Goal: Information Seeking & Learning: Learn about a topic

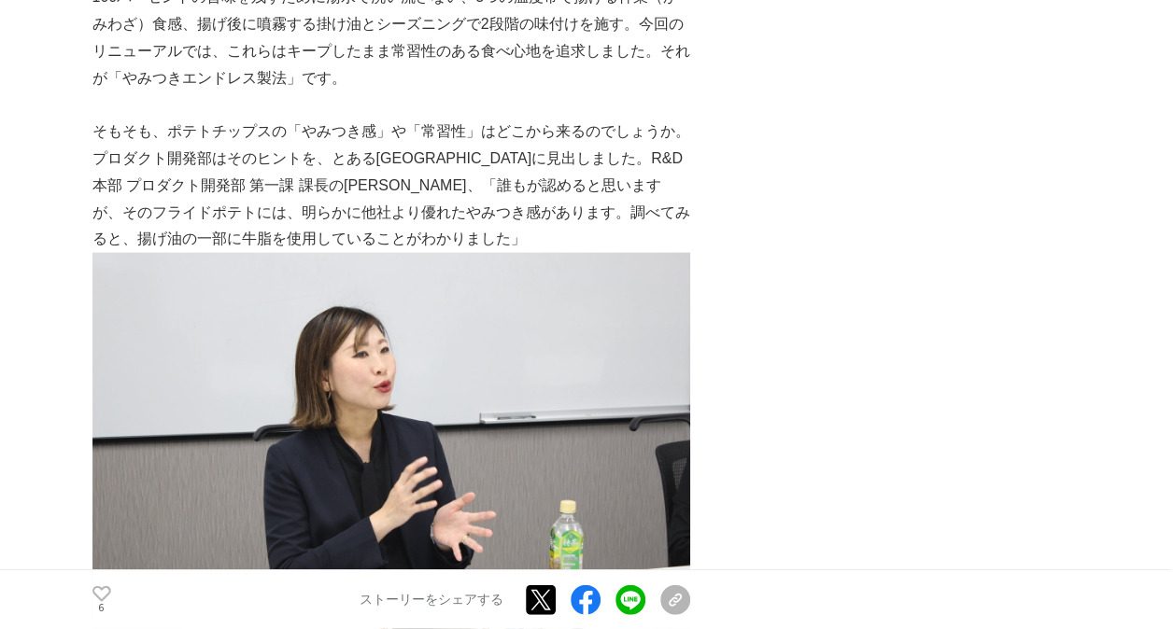
scroll to position [2000, 0]
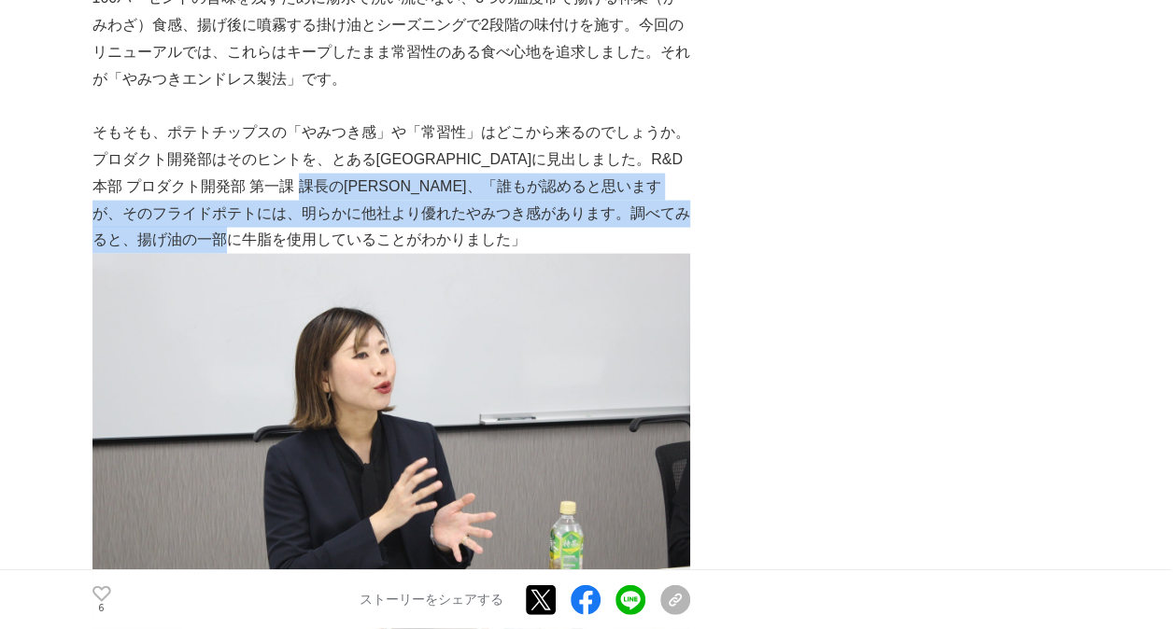
drag, startPoint x: 384, startPoint y: 160, endPoint x: 360, endPoint y: 224, distance: 68.9
click at [360, 224] on p "そもそも、ポテトチップスの「やみつき感」や「常習性」はどこから来るのでしょうか。プロダクト開発部はそのヒントを、とある[GEOGRAPHIC_DATA]に見出…" at bounding box center [391, 187] width 598 height 134
drag, startPoint x: 360, startPoint y: 224, endPoint x: 304, endPoint y: 209, distance: 57.1
click at [304, 209] on p "そもそも、ポテトチップスの「やみつき感」や「常習性」はどこから来るのでしょうか。プロダクト開発部はそのヒントを、とある[GEOGRAPHIC_DATA]に見出…" at bounding box center [391, 187] width 598 height 134
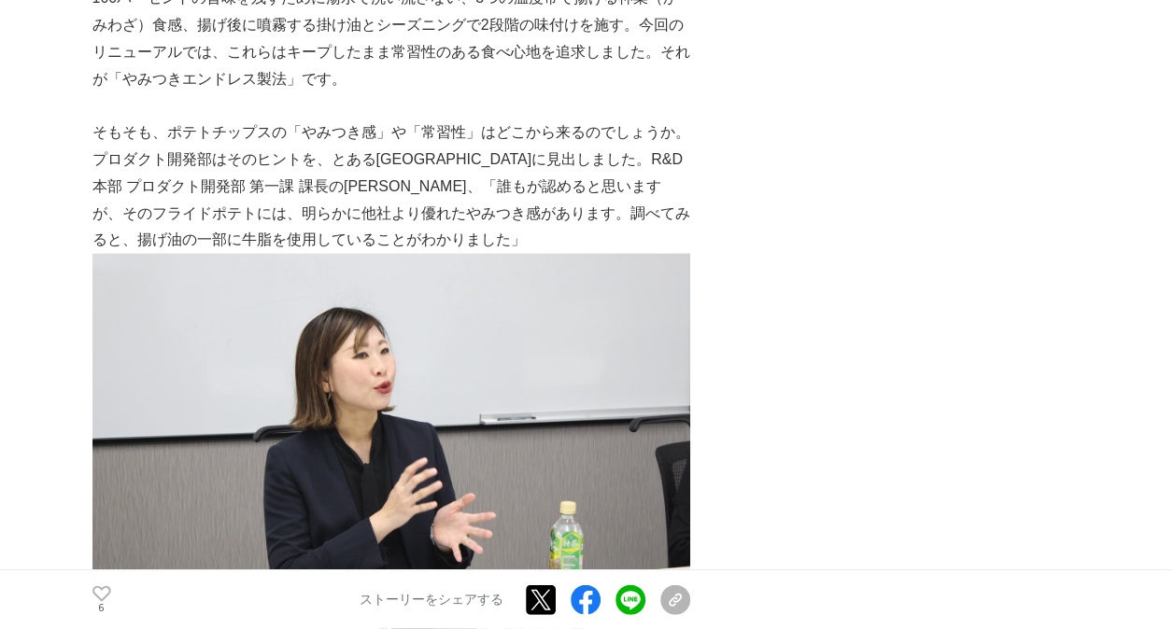
click at [242, 152] on p "そもそも、ポテトチップスの「やみつき感」や「常習性」はどこから来るのでしょうか。プロダクト開発部はそのヒントを、とある[GEOGRAPHIC_DATA]に見出…" at bounding box center [391, 187] width 598 height 134
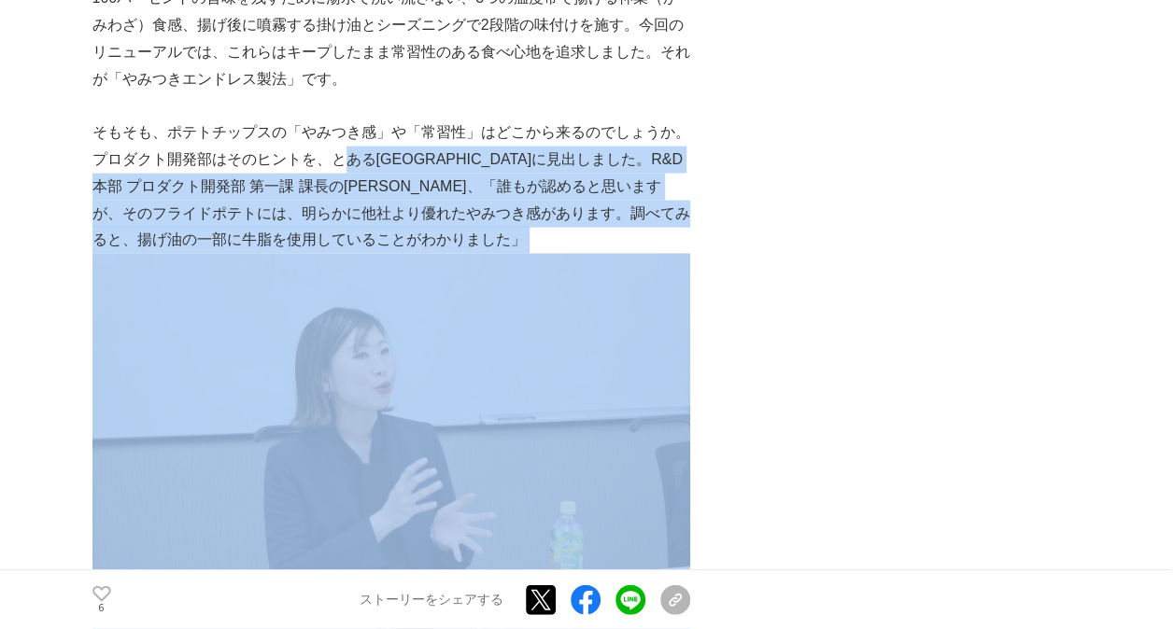
drag, startPoint x: 351, startPoint y: 128, endPoint x: 432, endPoint y: 256, distance: 151.6
drag, startPoint x: 432, startPoint y: 256, endPoint x: 405, endPoint y: 226, distance: 40.3
click at [405, 226] on p "そもそも、ポテトチップスの「やみつき感」や「常習性」はどこから来るのでしょうか。プロダクト開発部はそのヒントを、とある[GEOGRAPHIC_DATA]に見出…" at bounding box center [391, 187] width 598 height 134
click at [390, 199] on p "そもそも、ポテトチップスの「やみつき感」や「常習性」はどこから来るのでしょうか。プロダクト開発部はそのヒントを、とある[GEOGRAPHIC_DATA]に見出…" at bounding box center [391, 187] width 598 height 134
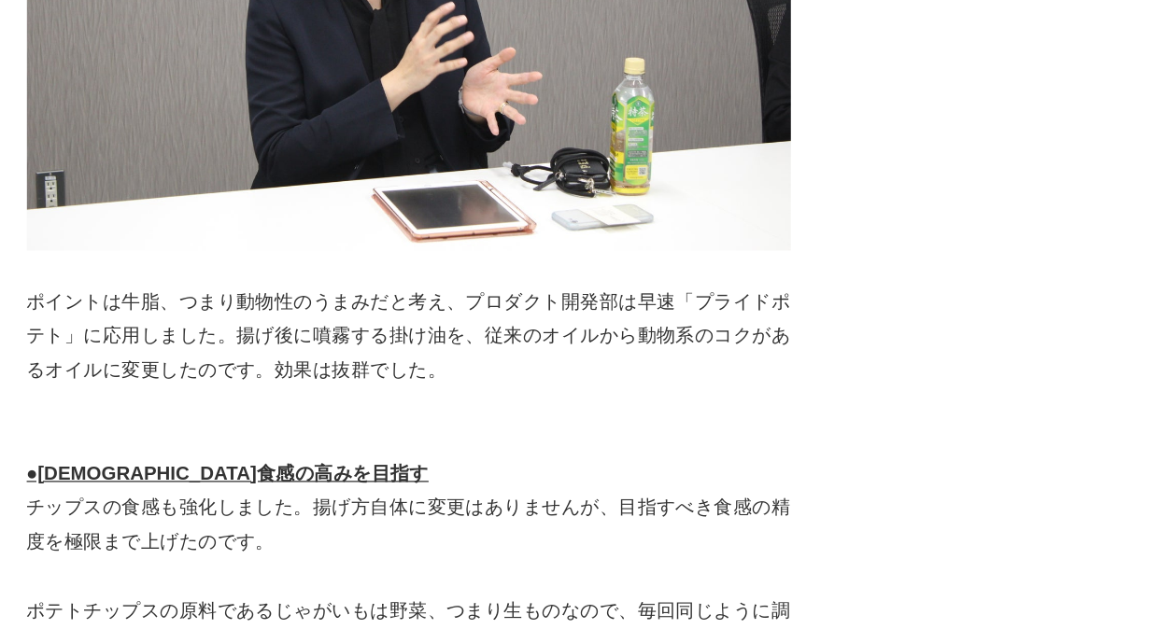
scroll to position [2382, 0]
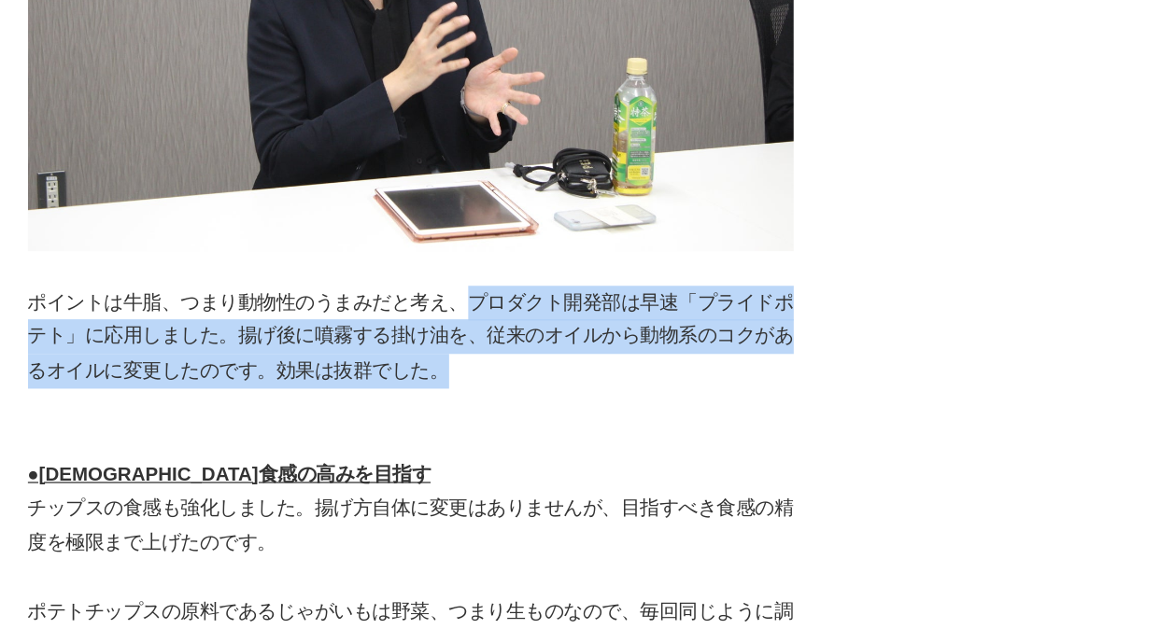
drag, startPoint x: 437, startPoint y: 289, endPoint x: 439, endPoint y: 338, distance: 49.5
click at [439, 338] on p "ポイントは牛脂、つまり動物性のうまみだと考え、プロダクト開発部は早速「プライドポテト」に応用しました。揚げ後に噴霧する掛け油を、従来のオイルから動物系のコクが…" at bounding box center [391, 337] width 598 height 80
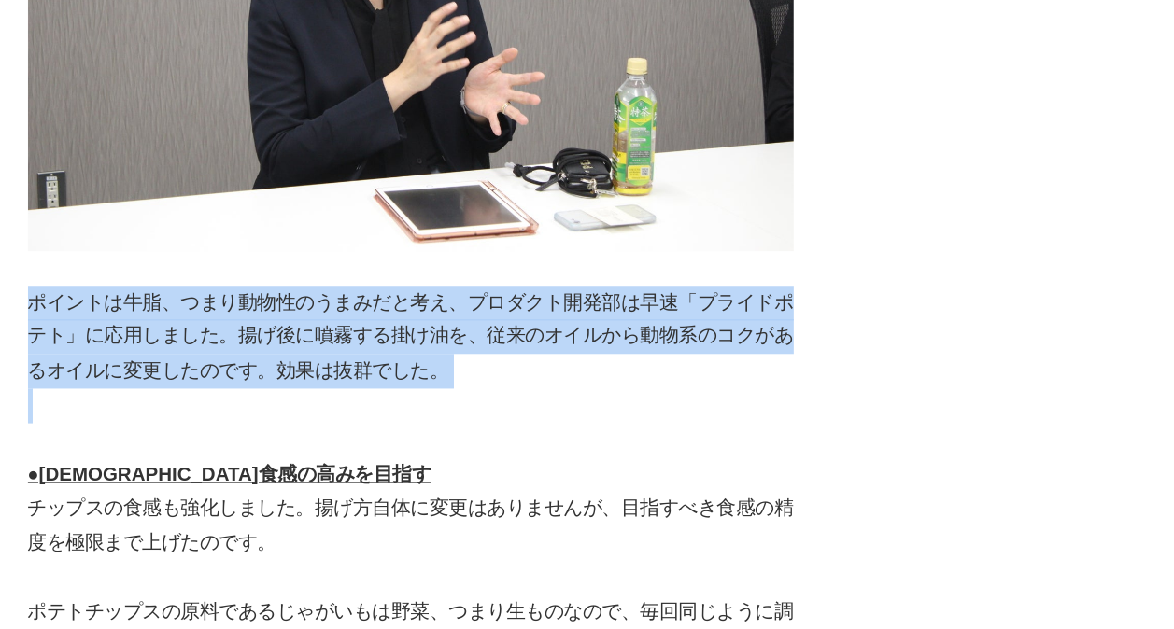
click at [439, 338] on p "ポイントは牛脂、つまり動物性のうまみだと考え、プロダクト開発部は早速「プライドポテト」に応用しました。揚げ後に噴霧する掛け油を、従来のオイルから動物系のコクが…" at bounding box center [391, 337] width 598 height 80
click at [432, 342] on p "ポイントは牛脂、つまり動物性のうまみだと考え、プロダクト開発部は早速「プライドポテト」に応用しました。揚げ後に噴霧する掛け油を、従来のオイルから動物系のコクが…" at bounding box center [391, 337] width 598 height 80
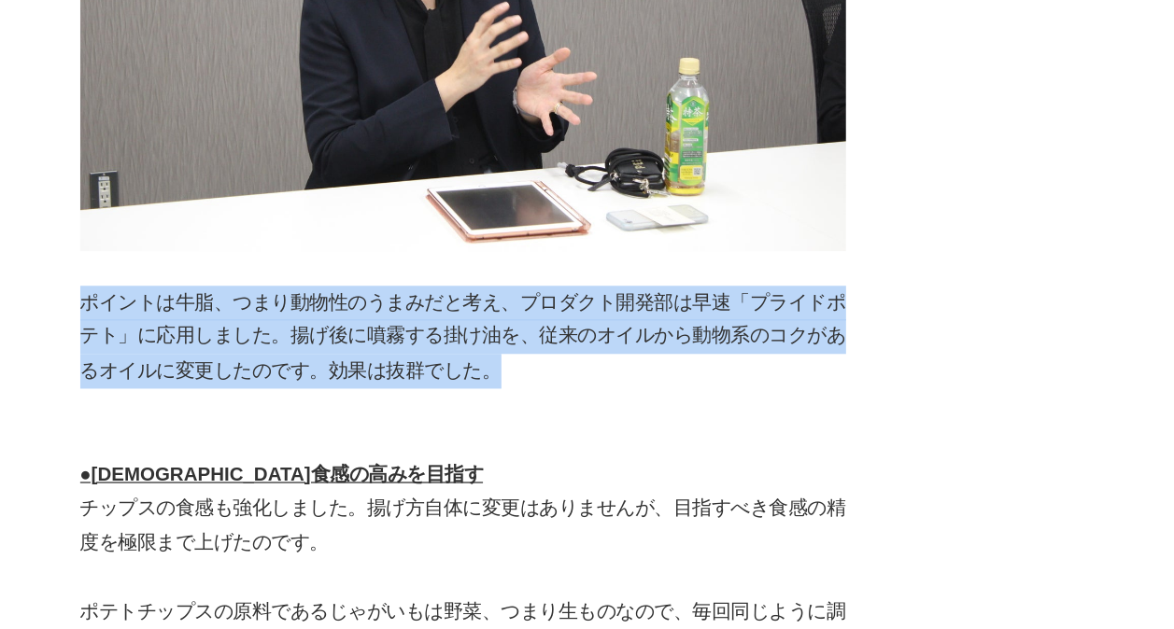
drag, startPoint x: 432, startPoint y: 342, endPoint x: 94, endPoint y: 288, distance: 342.4
click at [94, 297] on p "ポイントは牛脂、つまり動物性のうまみだと考え、プロダクト開発部は早速「プライドポテト」に応用しました。揚げ後に噴霧する掛け油を、従来のオイルから動物系のコクが…" at bounding box center [391, 337] width 598 height 80
drag, startPoint x: 94, startPoint y: 288, endPoint x: 453, endPoint y: 334, distance: 361.6
click at [453, 334] on p "ポイントは牛脂、つまり動物性のうまみだと考え、プロダクト開発部は早速「プライドポテト」に応用しました。揚げ後に噴霧する掛け油を、従来のオイルから動物系のコクが…" at bounding box center [391, 337] width 598 height 80
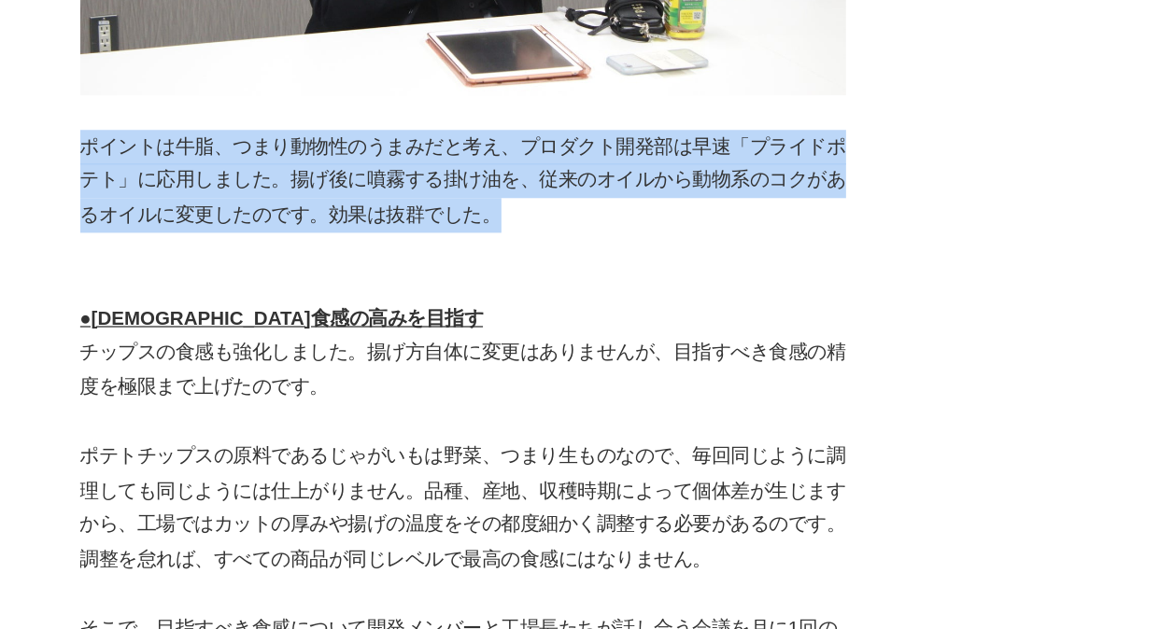
scroll to position [2576, 0]
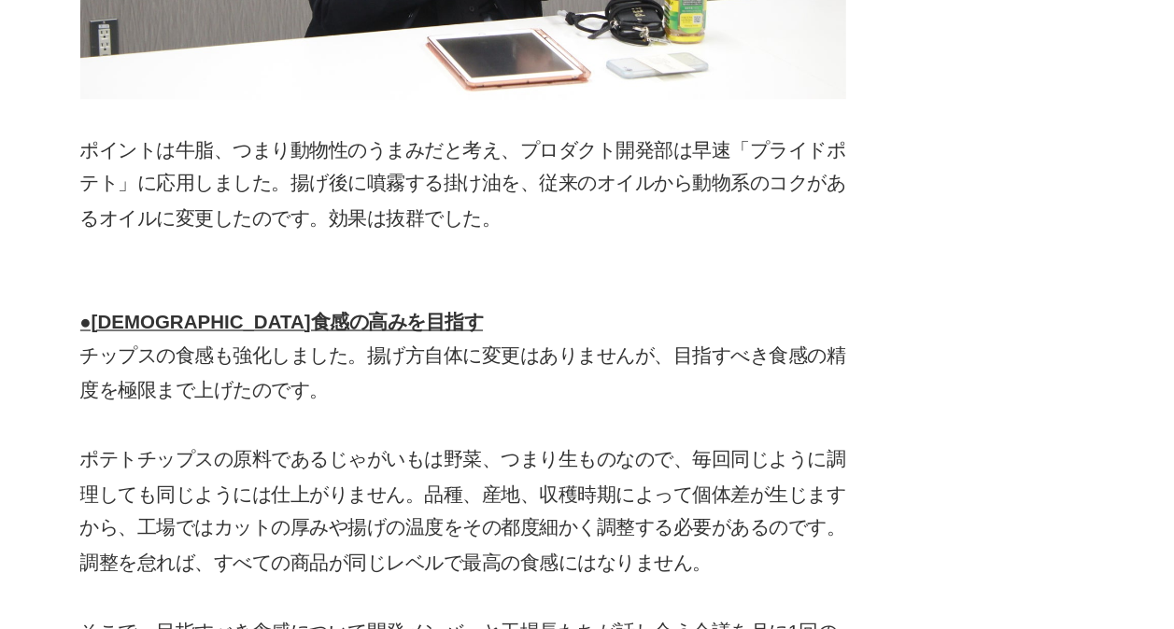
drag, startPoint x: 453, startPoint y: 334, endPoint x: 463, endPoint y: 324, distance: 14.5
click at [463, 346] on p "ポテトチップスの原料であるじゃがいもは野菜、つまり生ものなので、毎回同じように調理しても同じようには仕上がりません。品種、産地、収穫時期によって個体差が生じま…" at bounding box center [391, 399] width 598 height 107
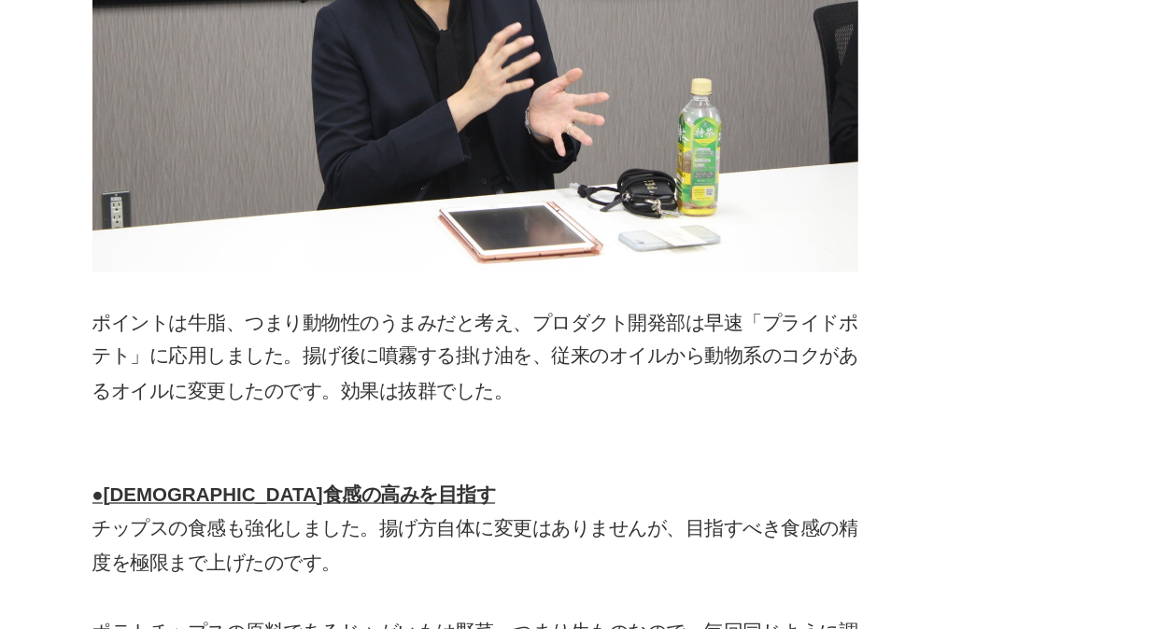
scroll to position [2440, 0]
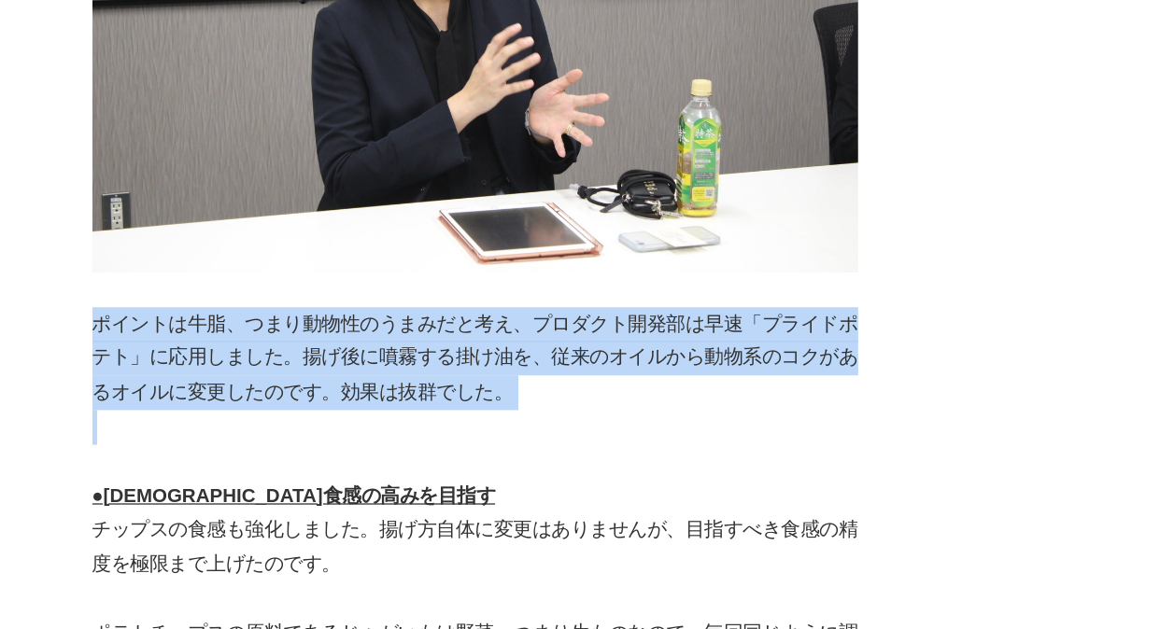
drag, startPoint x: 422, startPoint y: 306, endPoint x: 96, endPoint y: 221, distance: 336.8
click at [96, 240] on p "ポイントは牛脂、つまり動物性のうまみだと考え、プロダクト開発部は早速「プライドポテト」に応用しました。揚げ後に噴霧する掛け油を、従来のオイルから動物系のコクが…" at bounding box center [391, 280] width 598 height 80
drag, startPoint x: 96, startPoint y: 221, endPoint x: 414, endPoint y: 279, distance: 322.7
click at [414, 279] on p "ポイントは牛脂、つまり動物性のうまみだと考え、プロダクト開発部は早速「プライドポテト」に応用しました。揚げ後に噴霧する掛け油を、従来のオイルから動物系のコクが…" at bounding box center [391, 280] width 598 height 80
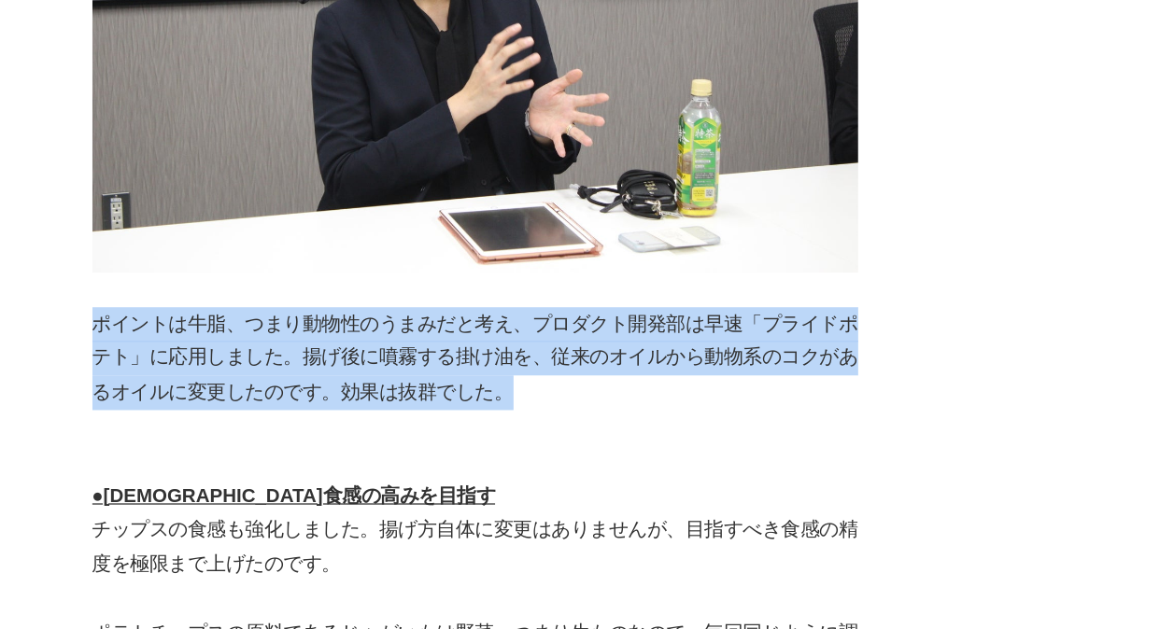
click at [414, 279] on p "ポイントは牛脂、つまり動物性のうまみだと考え、プロダクト開発部は早速「プライドポテト」に応用しました。揚げ後に噴霧する掛け油を、従来のオイルから動物系のコクが…" at bounding box center [391, 280] width 598 height 80
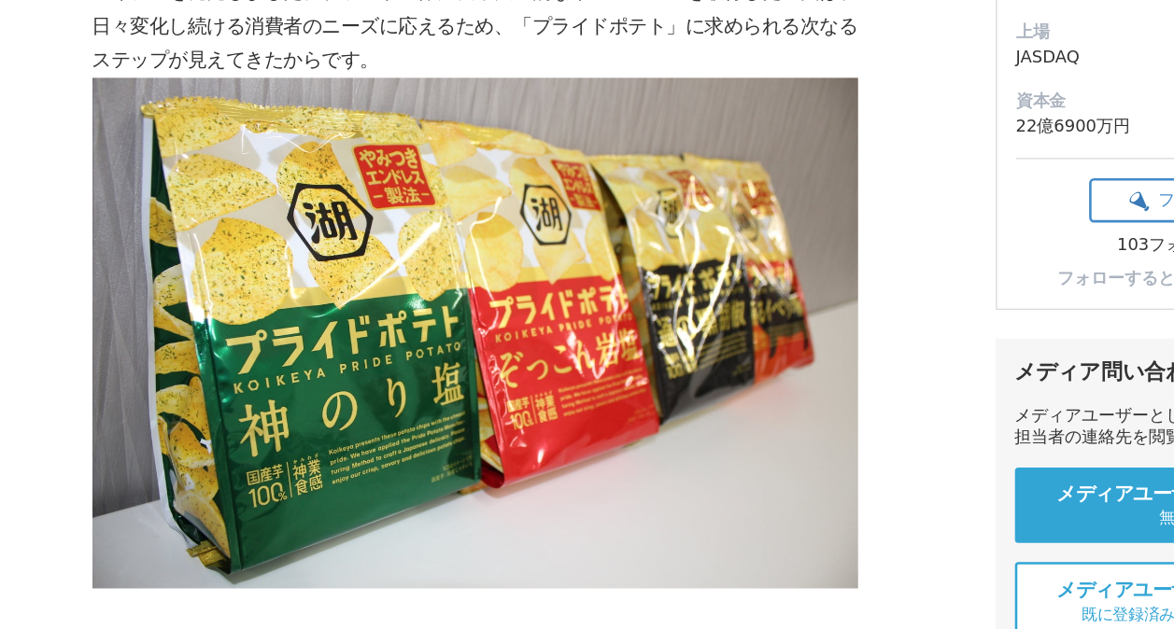
scroll to position [428, 0]
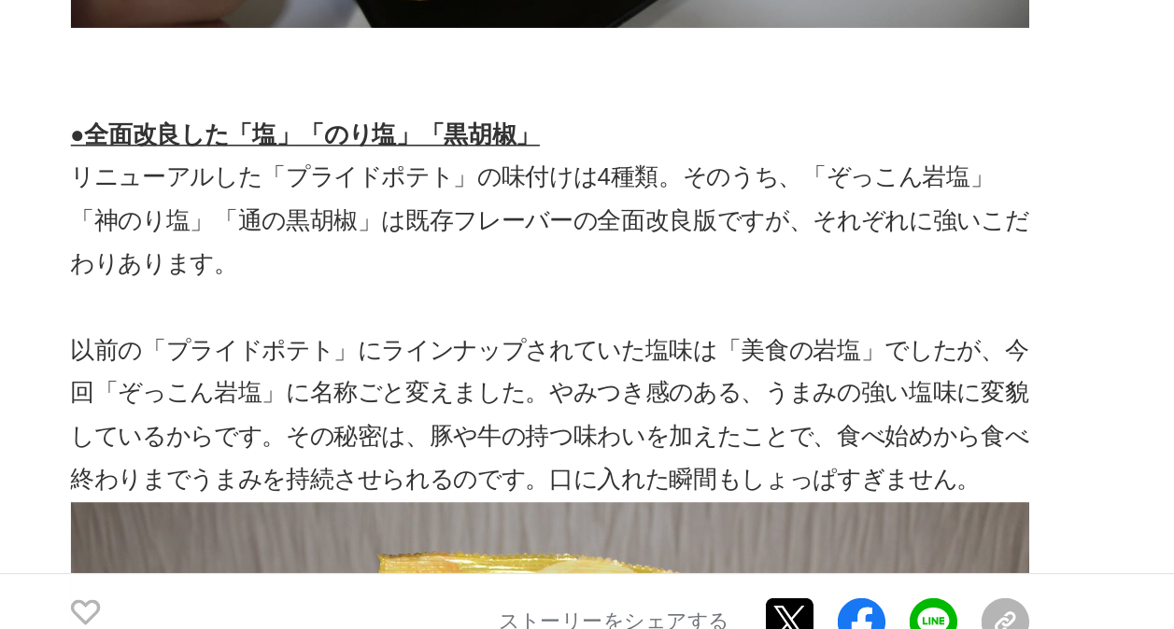
scroll to position [4027, 0]
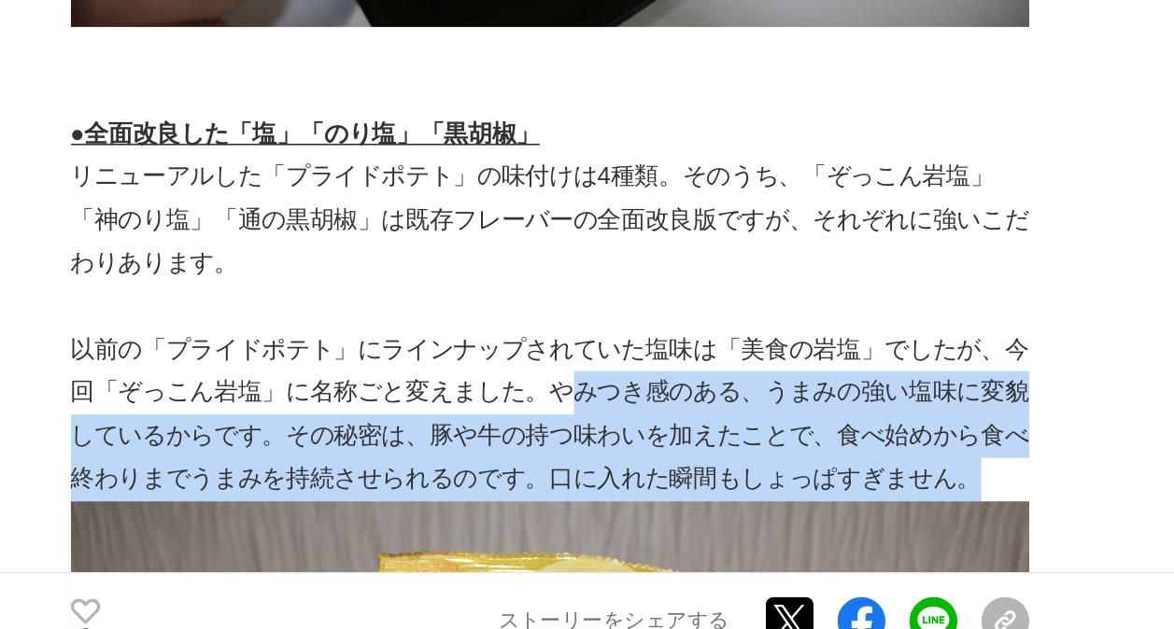
drag, startPoint x: 401, startPoint y: 374, endPoint x: 655, endPoint y: 425, distance: 259.0
click at [655, 425] on p "以前の「プライドポテト」にラインナップされていた塩味は「美食の岩塩」でしたが、今回「ぞっこん岩塩」に名称ごと変えました。やみつき感のある、うまみの強い塩味に変…" at bounding box center [391, 471] width 598 height 107
drag, startPoint x: 655, startPoint y: 425, endPoint x: 325, endPoint y: 388, distance: 331.8
click at [325, 418] on p "以前の「プライドポテト」にラインナップされていた塩味は「美食の岩塩」でしたが、今回「ぞっこん岩塩」に名称ごと変えました。やみつき感のある、うまみの強い塩味に変…" at bounding box center [391, 471] width 598 height 107
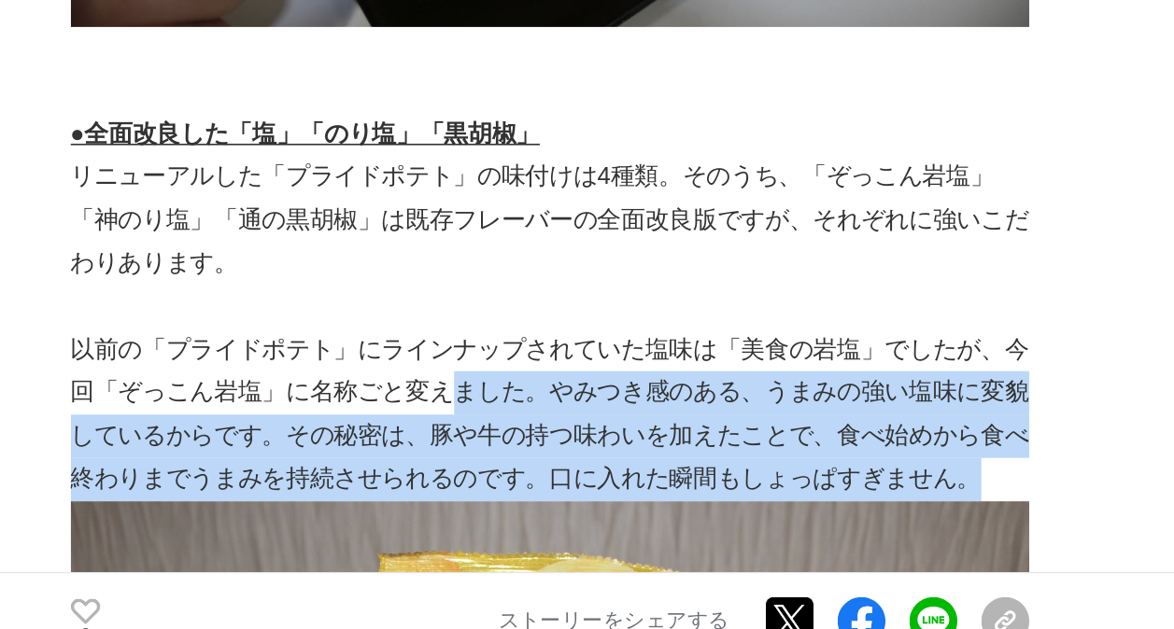
click at [325, 418] on p "以前の「プライドポテト」にラインナップされていた塩味は「美食の岩塩」でしたが、今回「ぞっこん岩塩」に名称ごと変えました。やみつき感のある、うまみの強い塩味に変…" at bounding box center [391, 471] width 598 height 107
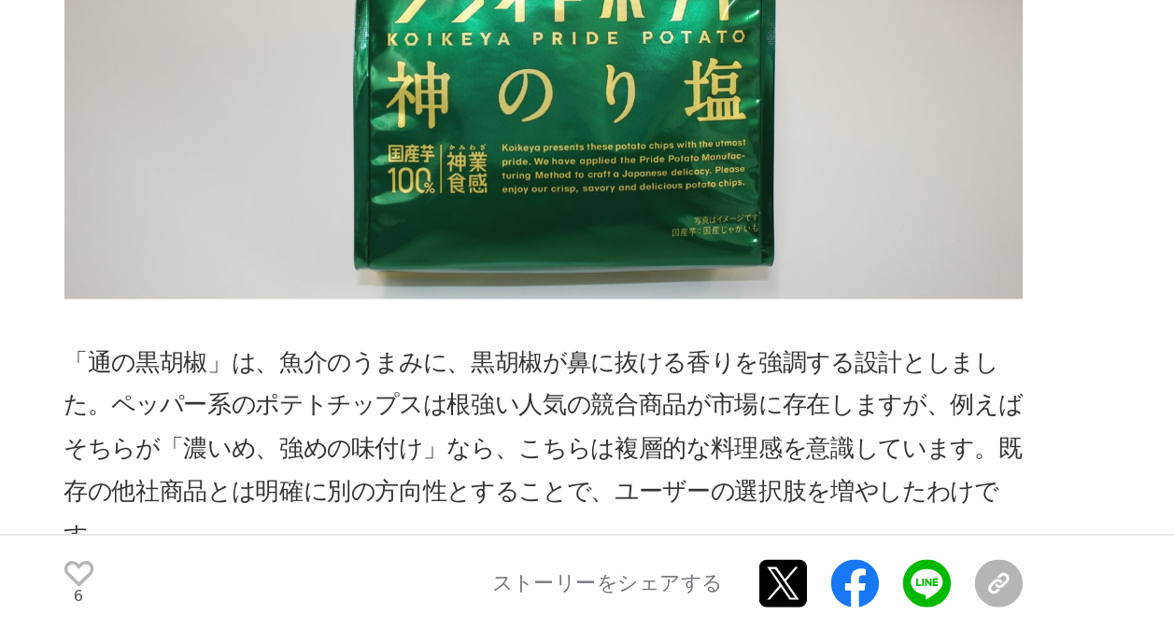
scroll to position [5089, 0]
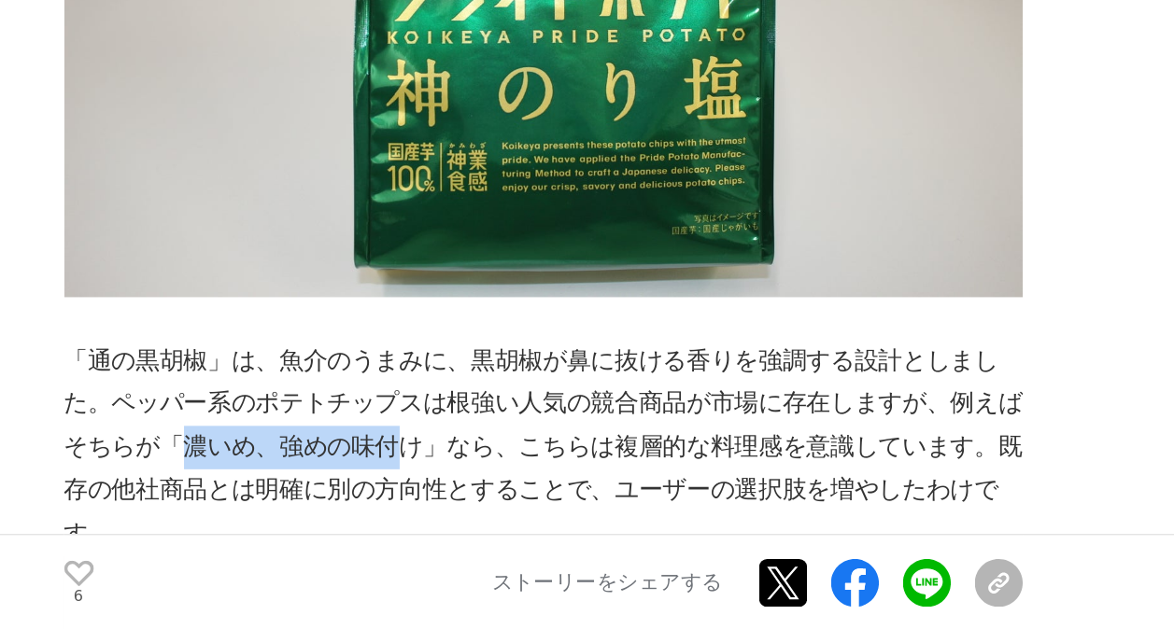
drag, startPoint x: 165, startPoint y: 435, endPoint x: 299, endPoint y: 430, distance: 133.7
click at [299, 449] on p "「通の黒胡椒」は、魚介のうまみに、黒胡椒が鼻に抜ける香りを強調する設計としました。ペッパー系のポテトチップスは根強い人気の競合商品が市場に存在しますが、例えば…" at bounding box center [391, 516] width 598 height 134
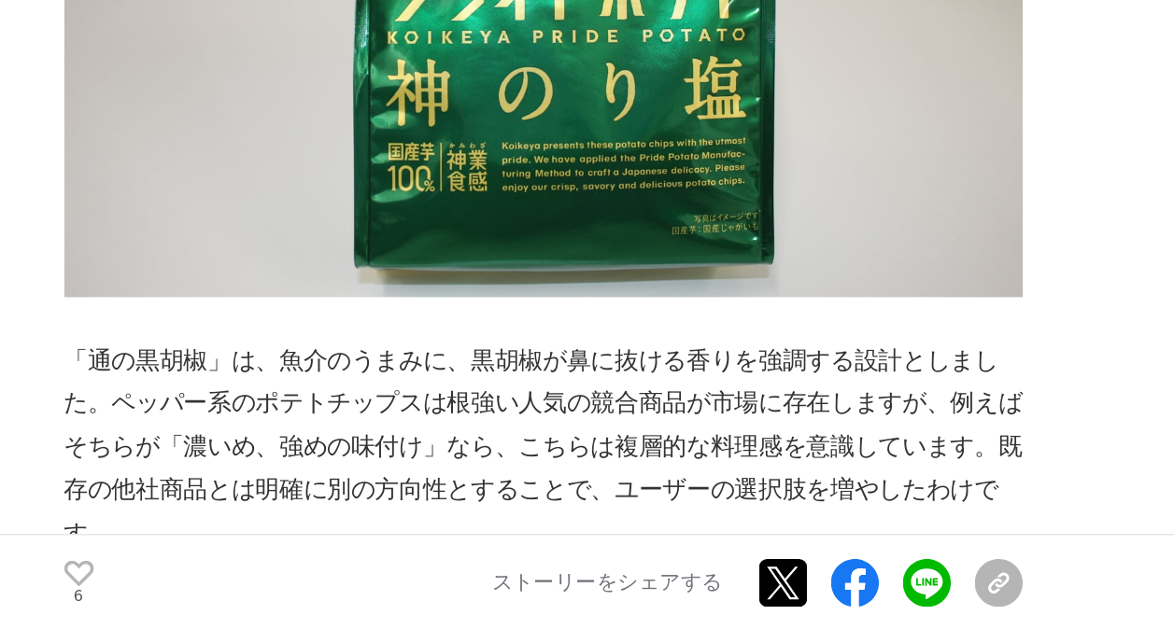
drag, startPoint x: 299, startPoint y: 430, endPoint x: 201, endPoint y: 418, distance: 98.7
click at [201, 449] on p "「通の黒胡椒」は、魚介のうまみに、黒胡椒が鼻に抜ける香りを強調する設計としました。ペッパー系のポテトチップスは根強い人気の競合商品が市場に存在しますが、例えば…" at bounding box center [391, 516] width 598 height 134
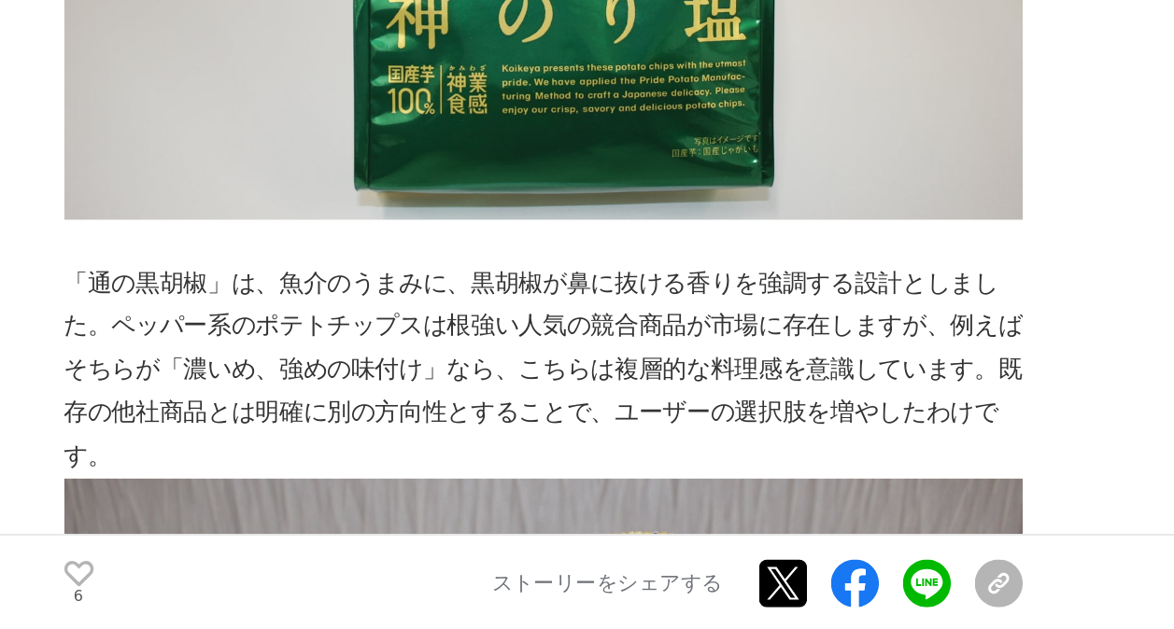
scroll to position [5139, 0]
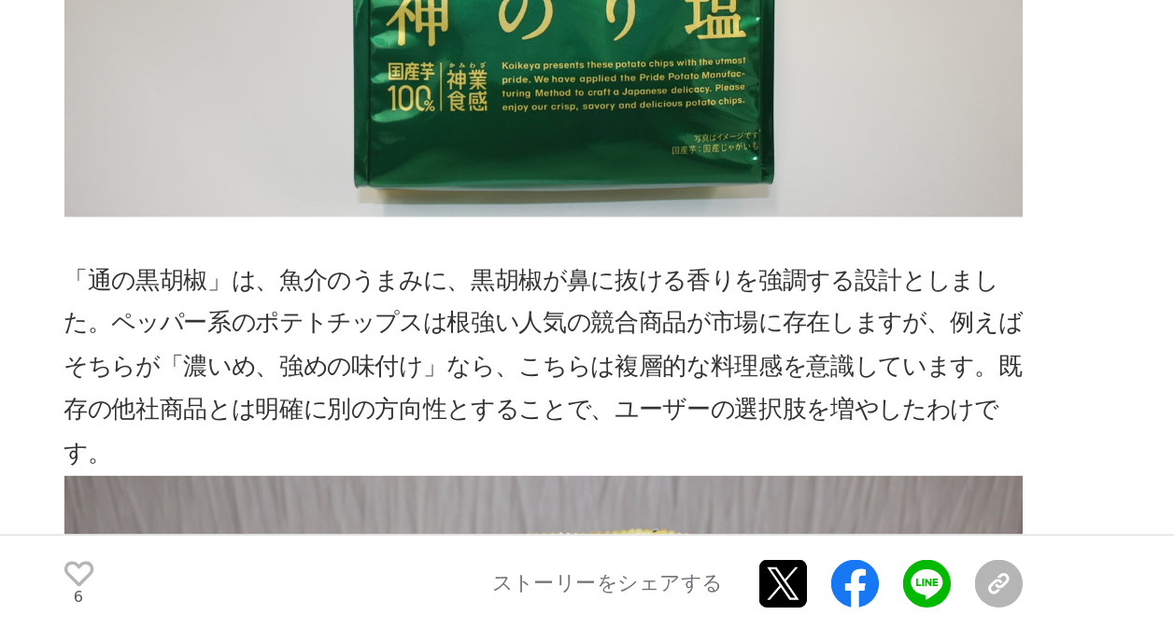
drag, startPoint x: 174, startPoint y: 384, endPoint x: 162, endPoint y: 378, distance: 13.4
click at [162, 399] on p "「通の黒胡椒」は、魚介のうまみに、黒胡椒が鼻に抜ける香りを強調する設計としました。ペッパー系のポテトチップスは根強い人気の競合商品が市場に存在しますが、例えば…" at bounding box center [391, 466] width 598 height 134
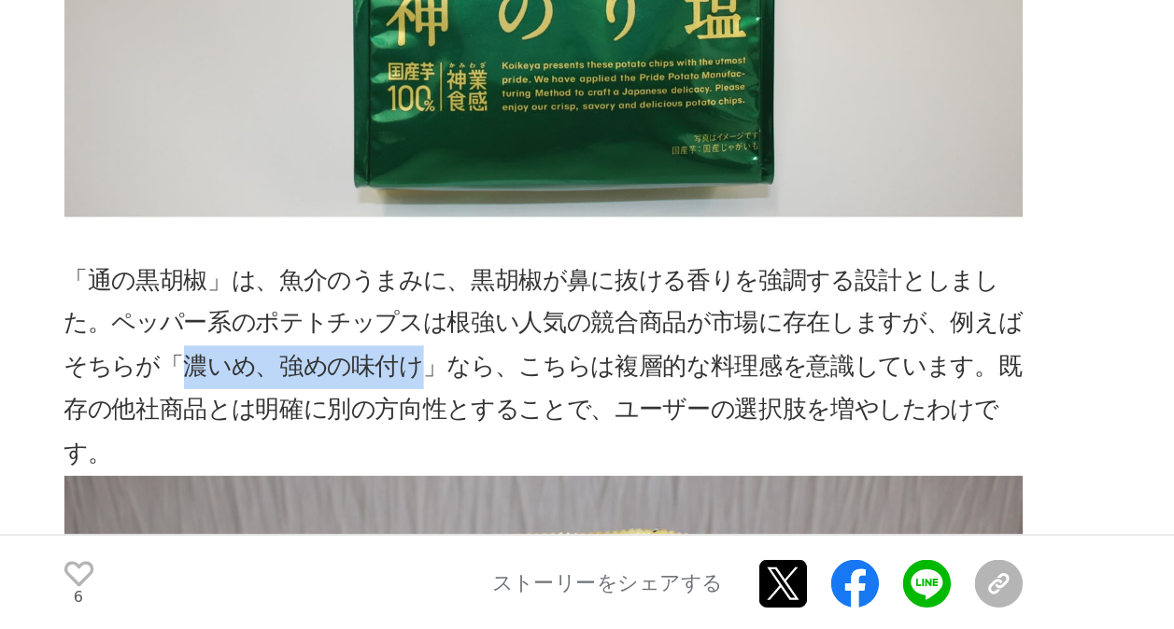
drag, startPoint x: 162, startPoint y: 378, endPoint x: 317, endPoint y: 379, distance: 155.0
click at [317, 399] on p "「通の黒胡椒」は、魚介のうまみに、黒胡椒が鼻に抜ける香りを強調する設計としました。ペッパー系のポテトチップスは根強い人気の競合商品が市場に存在しますが、例えば…" at bounding box center [391, 466] width 598 height 134
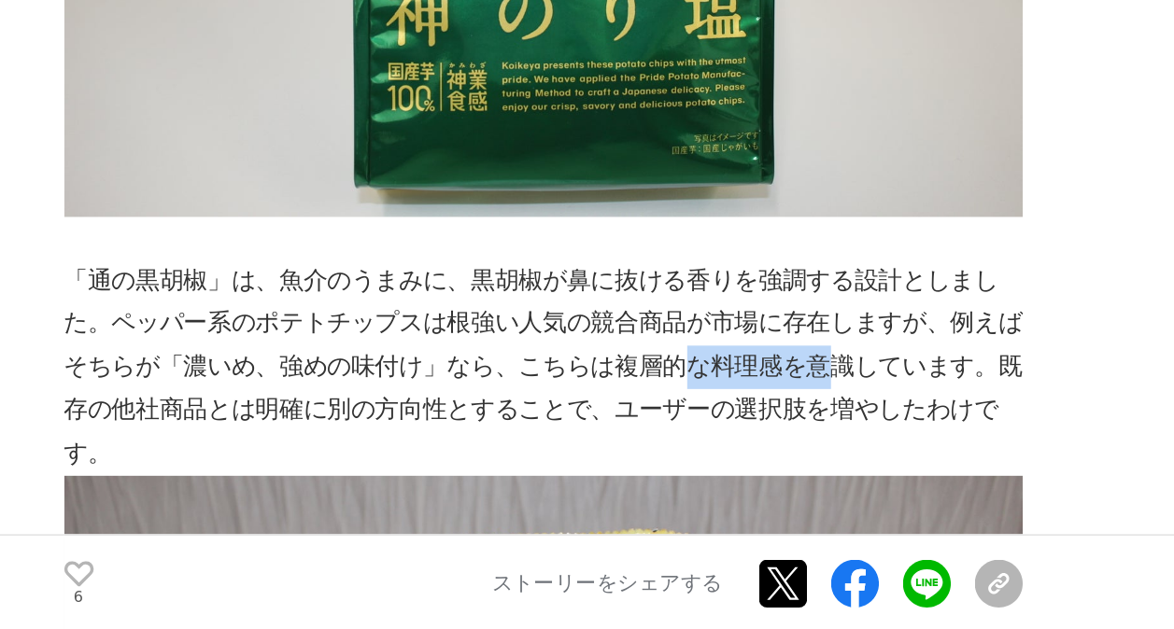
drag, startPoint x: 484, startPoint y: 382, endPoint x: 567, endPoint y: 381, distance: 83.1
click at [567, 399] on p "「通の黒胡椒」は、魚介のうまみに、黒胡椒が鼻に抜ける香りを強調する設計としました。ペッパー系のポテトチップスは根強い人気の競合商品が市場に存在しますが、例えば…" at bounding box center [391, 466] width 598 height 134
click at [558, 399] on p "「通の黒胡椒」は、魚介のうまみに、黒胡椒が鼻に抜ける香りを強調する設計としました。ペッパー系のポテトチップスは根強い人気の競合商品が市場に存在しますが、例えば…" at bounding box center [391, 466] width 598 height 134
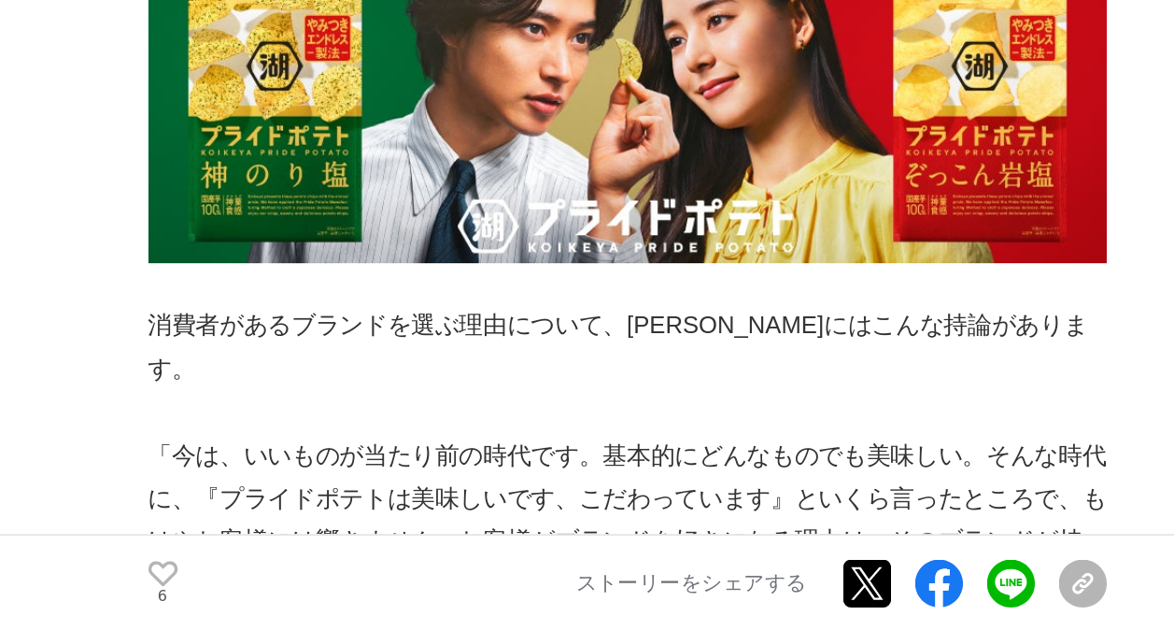
scroll to position [7676, 0]
